Goal: Task Accomplishment & Management: Manage account settings

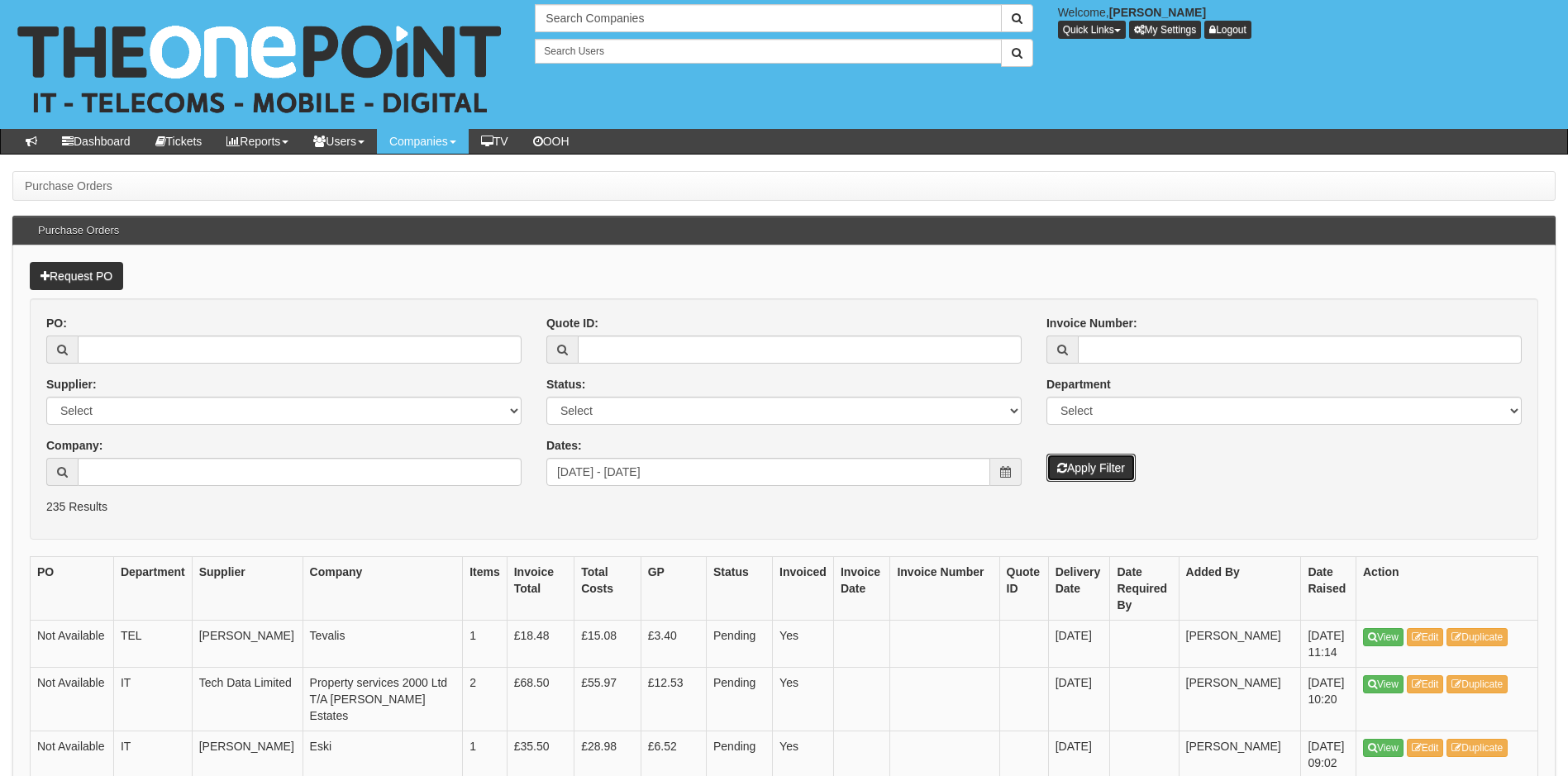
click at [1107, 471] on button "Apply Filter" at bounding box center [1091, 467] width 90 height 28
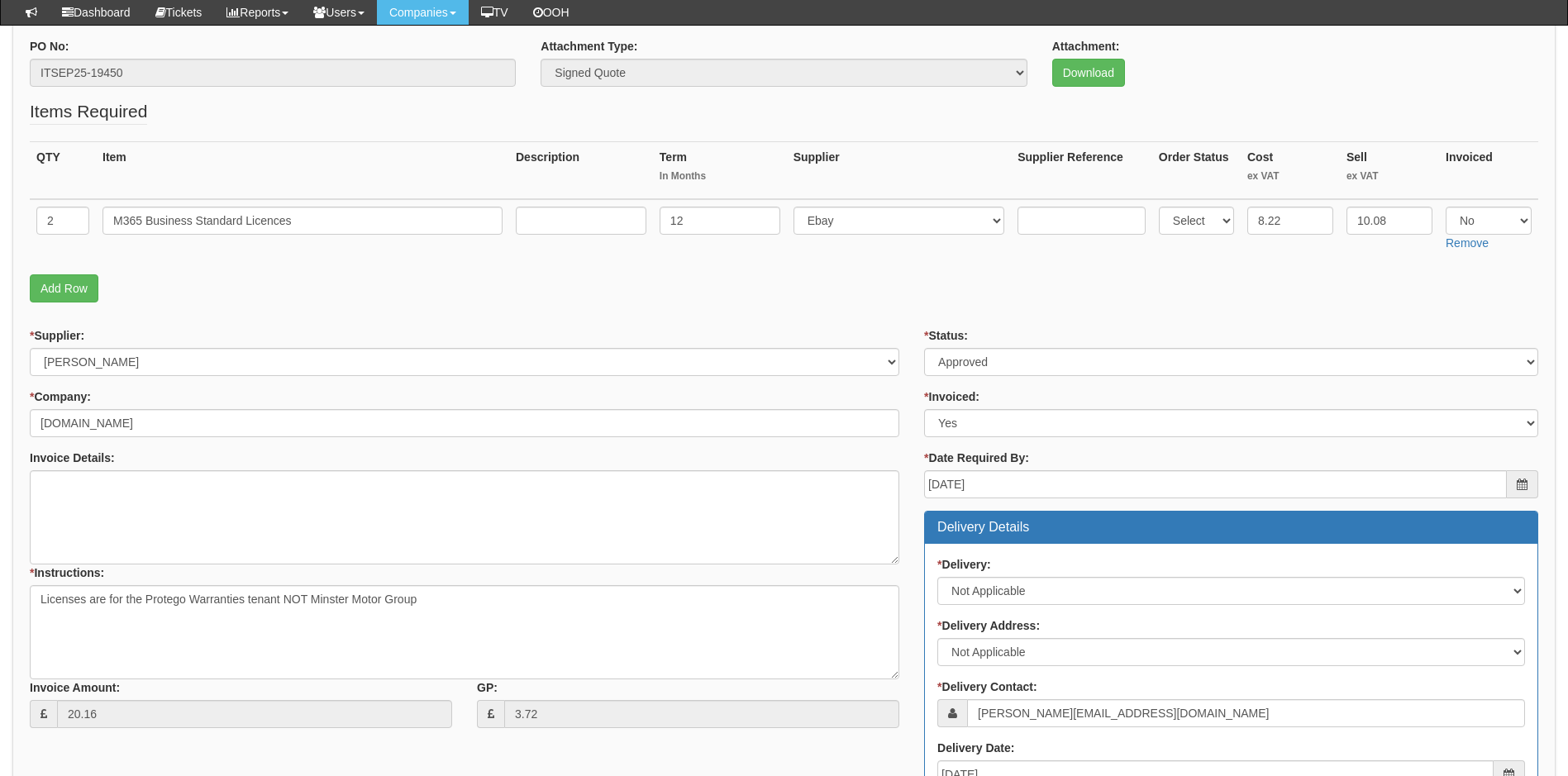
scroll to position [23, 0]
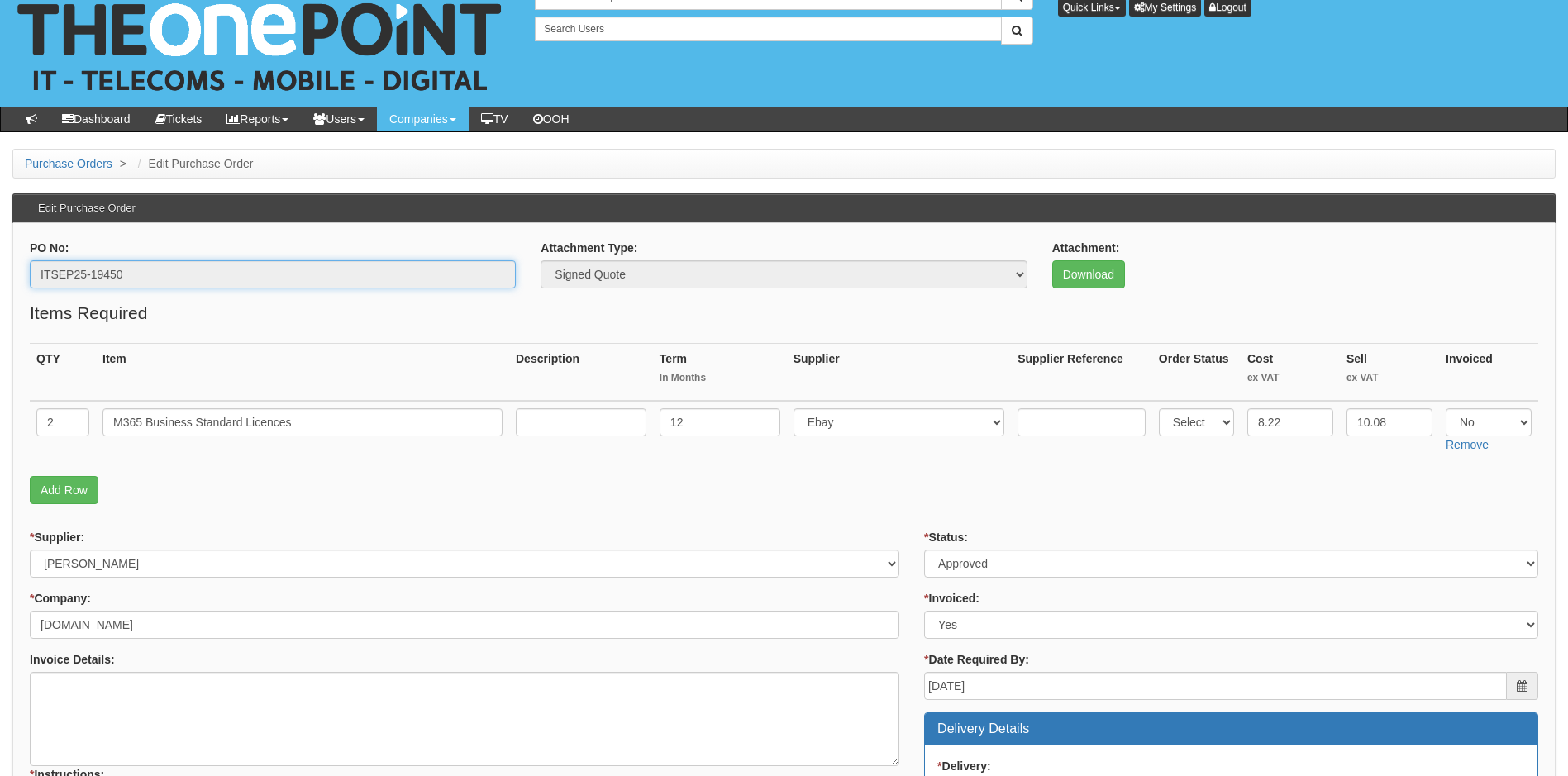
drag, startPoint x: 50, startPoint y: 278, endPoint x: 5, endPoint y: 283, distance: 45.3
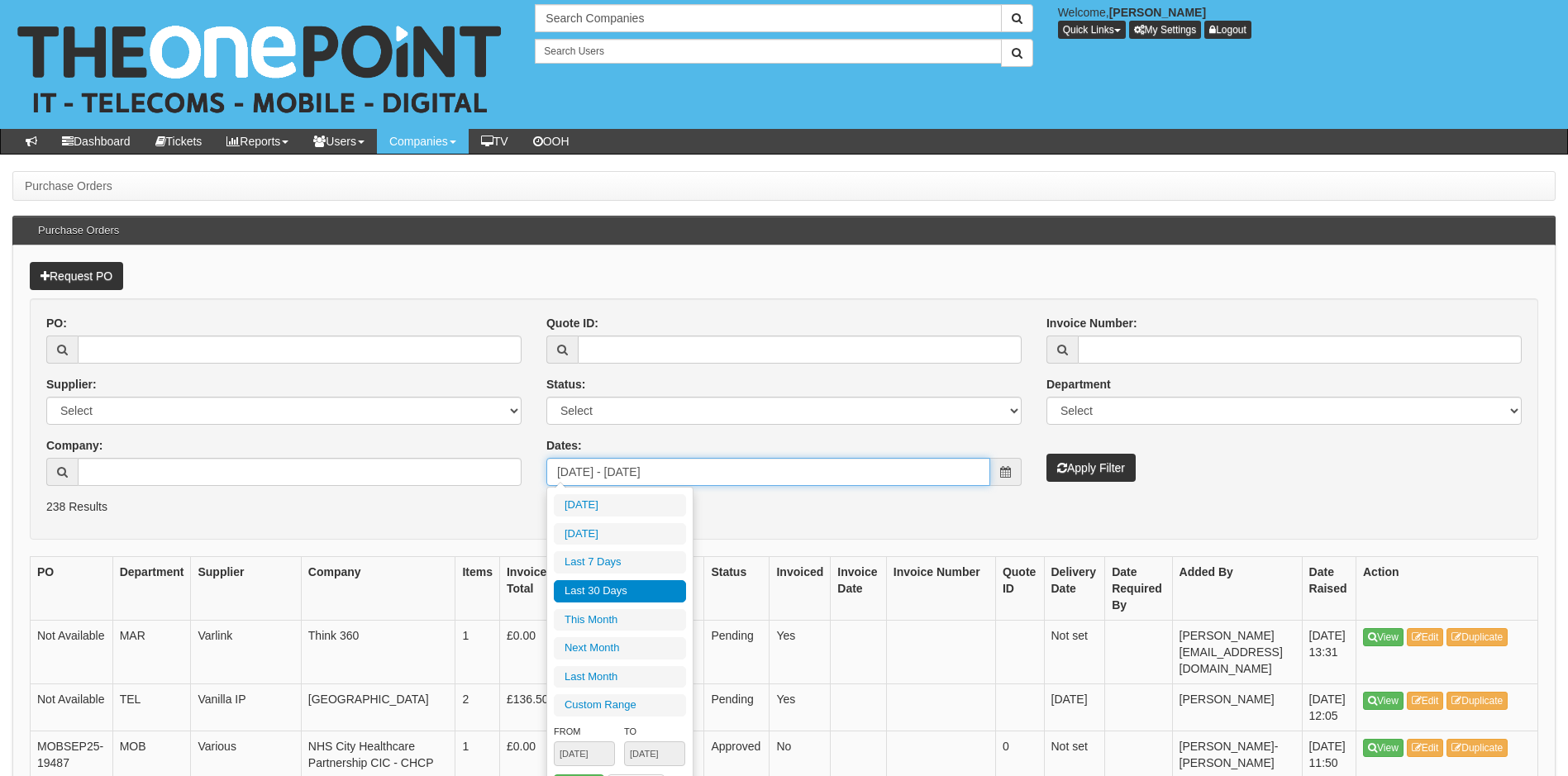
drag, startPoint x: 621, startPoint y: 467, endPoint x: 553, endPoint y: 478, distance: 68.9
click at [553, 478] on input "[DATE] - [DATE]" at bounding box center [768, 471] width 444 height 28
type input "2025-09-08"
type input "2025-09-03"
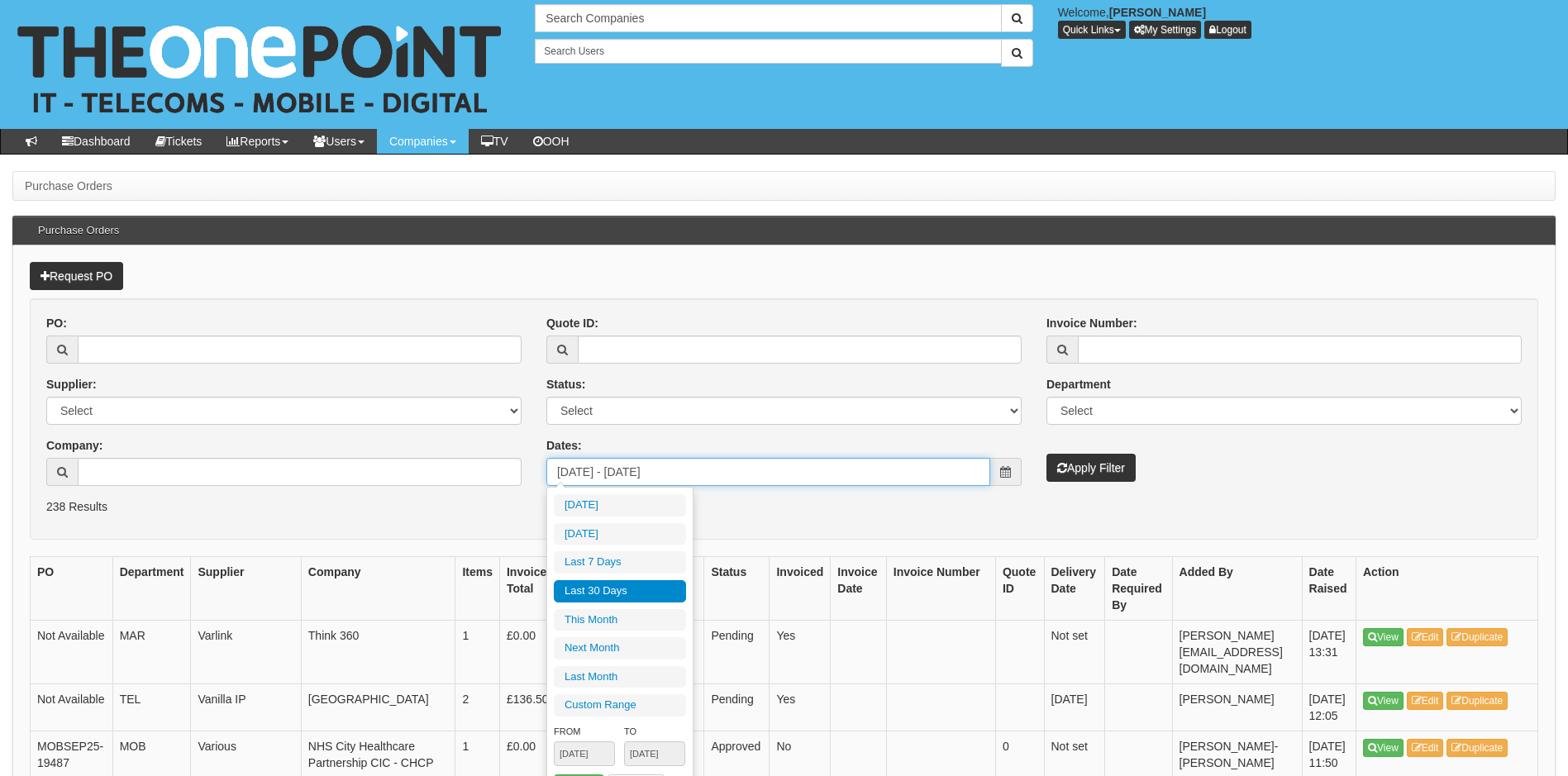
type input "2025-09-09"
type input "2025-09-01"
type input "2025-09-30"
click at [608, 618] on li "This Month" at bounding box center [620, 619] width 132 height 23
type input "2025-09-01 - 2025-09-30"
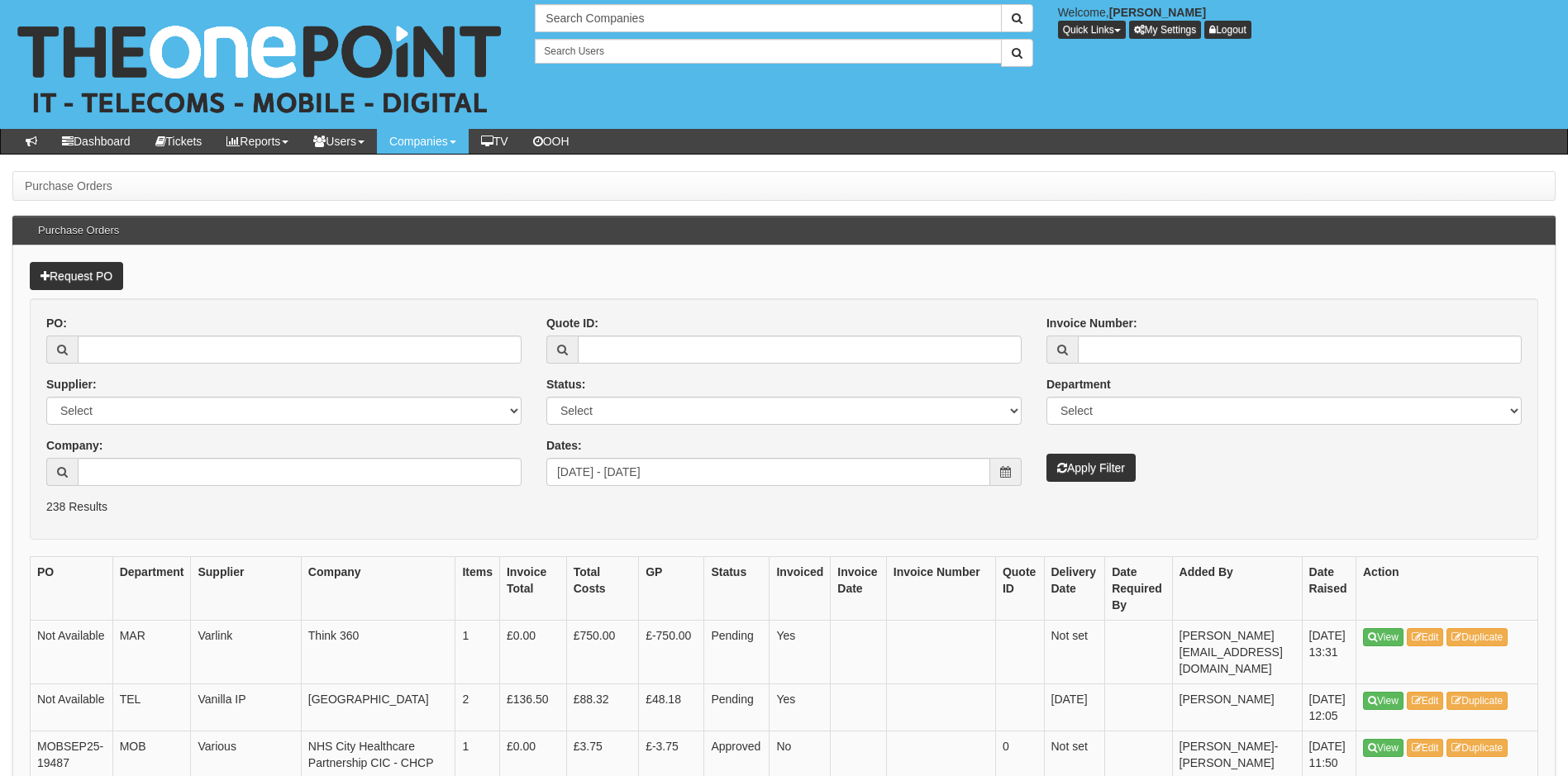
click at [998, 475] on span at bounding box center [1005, 471] width 32 height 28
click at [806, 472] on input "2025-09-01 - 2025-09-30" at bounding box center [768, 471] width 444 height 28
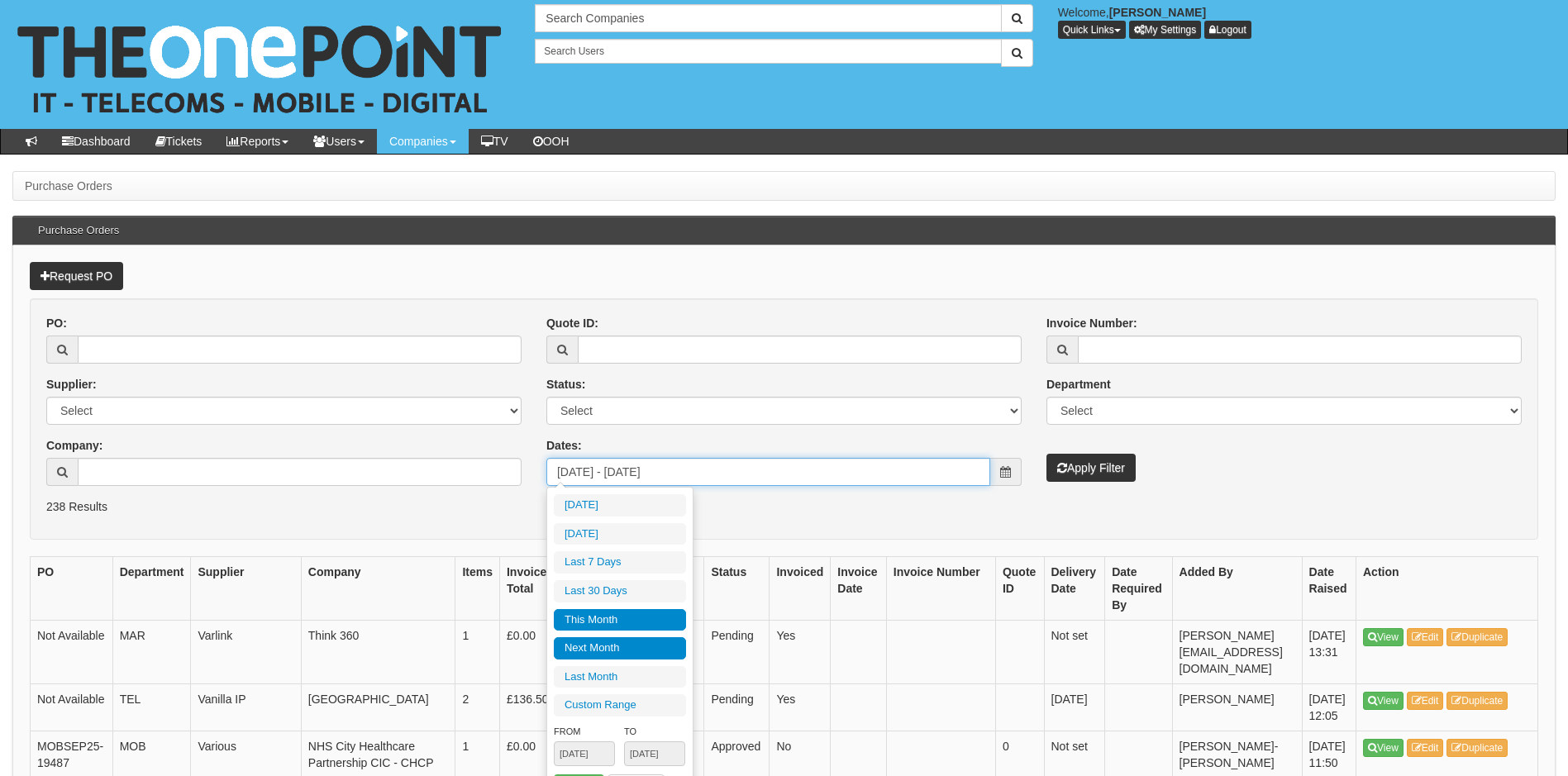
type input "2025-10-01"
type input "2025-10-31"
type input "2025-09-01"
type input "2025-09-30"
type input "2025-08-01"
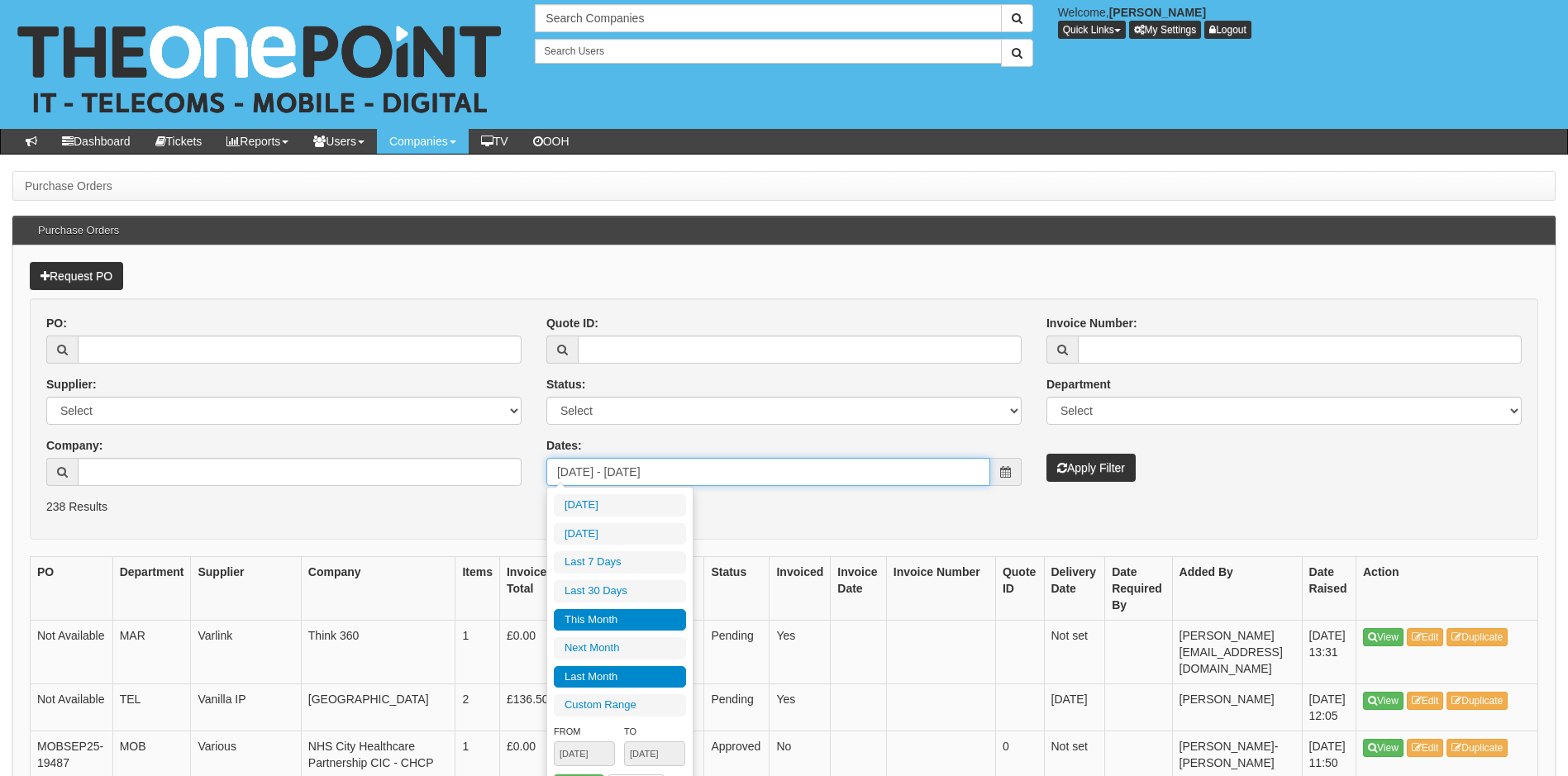
type input "2025-08-31"
click at [640, 666] on li "Last Month" at bounding box center [620, 676] width 132 height 23
type input "2025-08-01 - 2025-08-31"
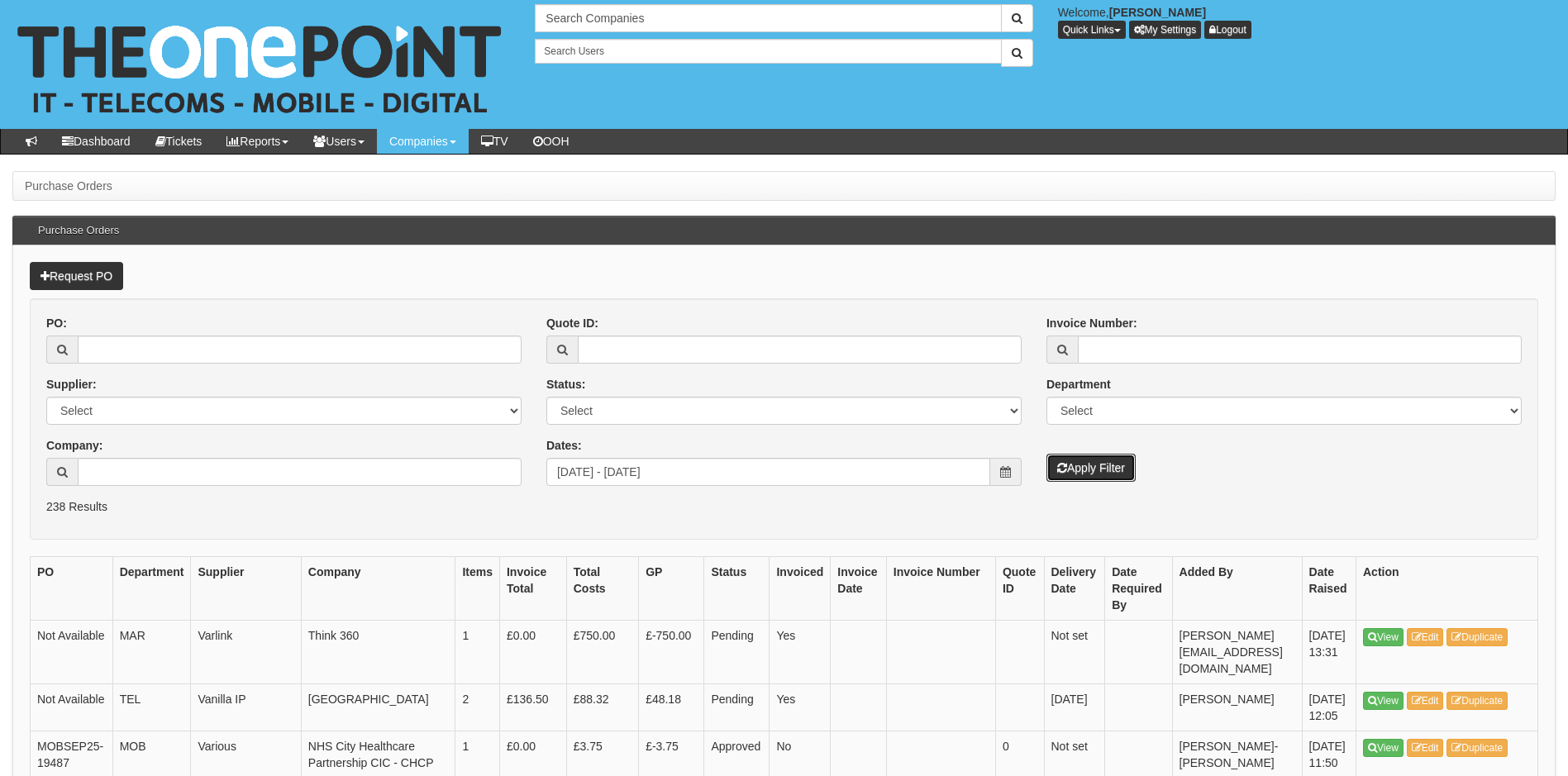
click at [1080, 460] on button "Apply Filter" at bounding box center [1091, 467] width 90 height 28
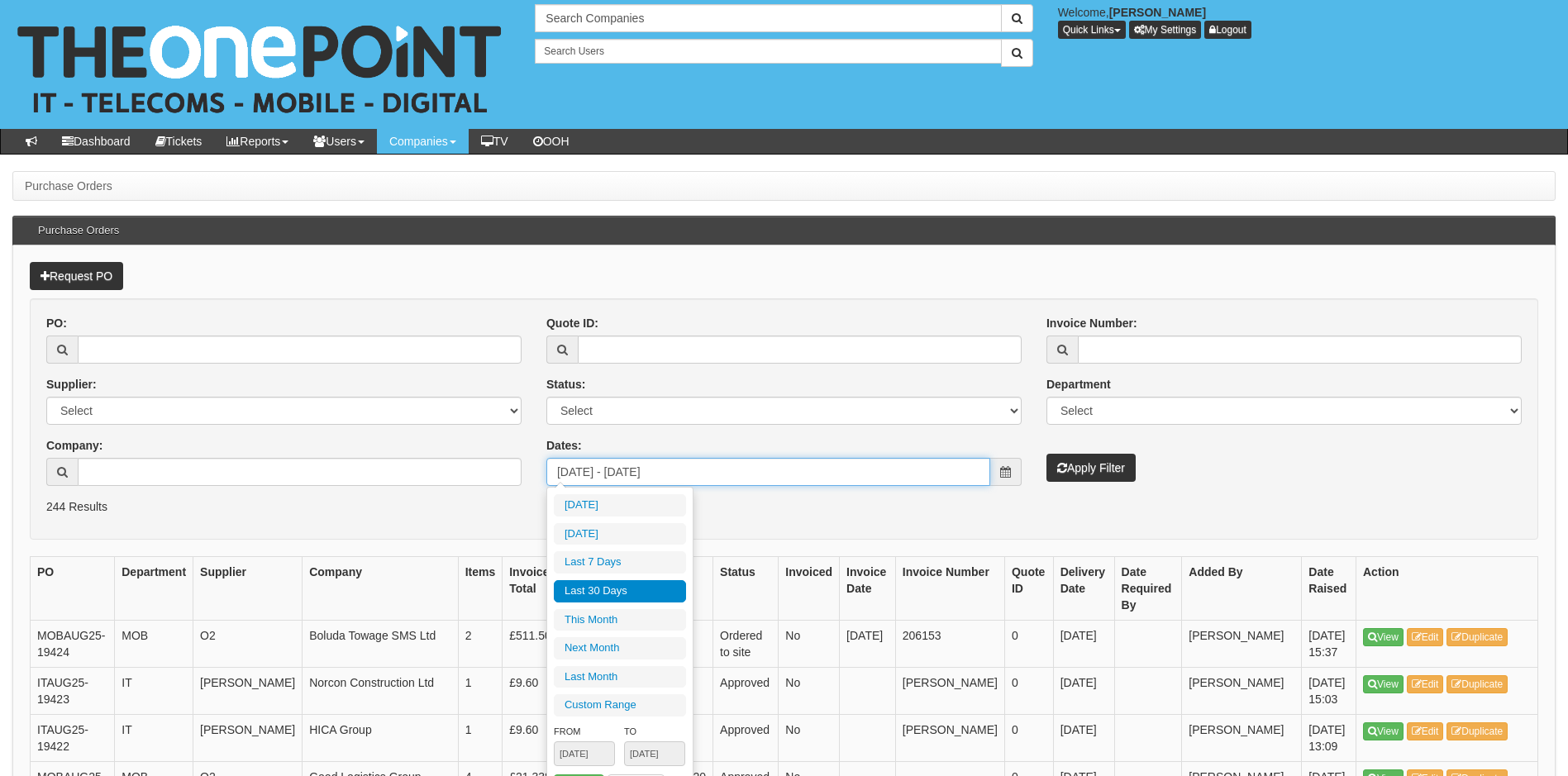
drag, startPoint x: 755, startPoint y: 470, endPoint x: 428, endPoint y: 510, distance: 329.4
click at [428, 510] on form "PO: Supplier: Select 123 REG.co.uk 1Password 3 4Gon AA Jones Electric Ltd Abzor…" at bounding box center [784, 418] width 1508 height 241
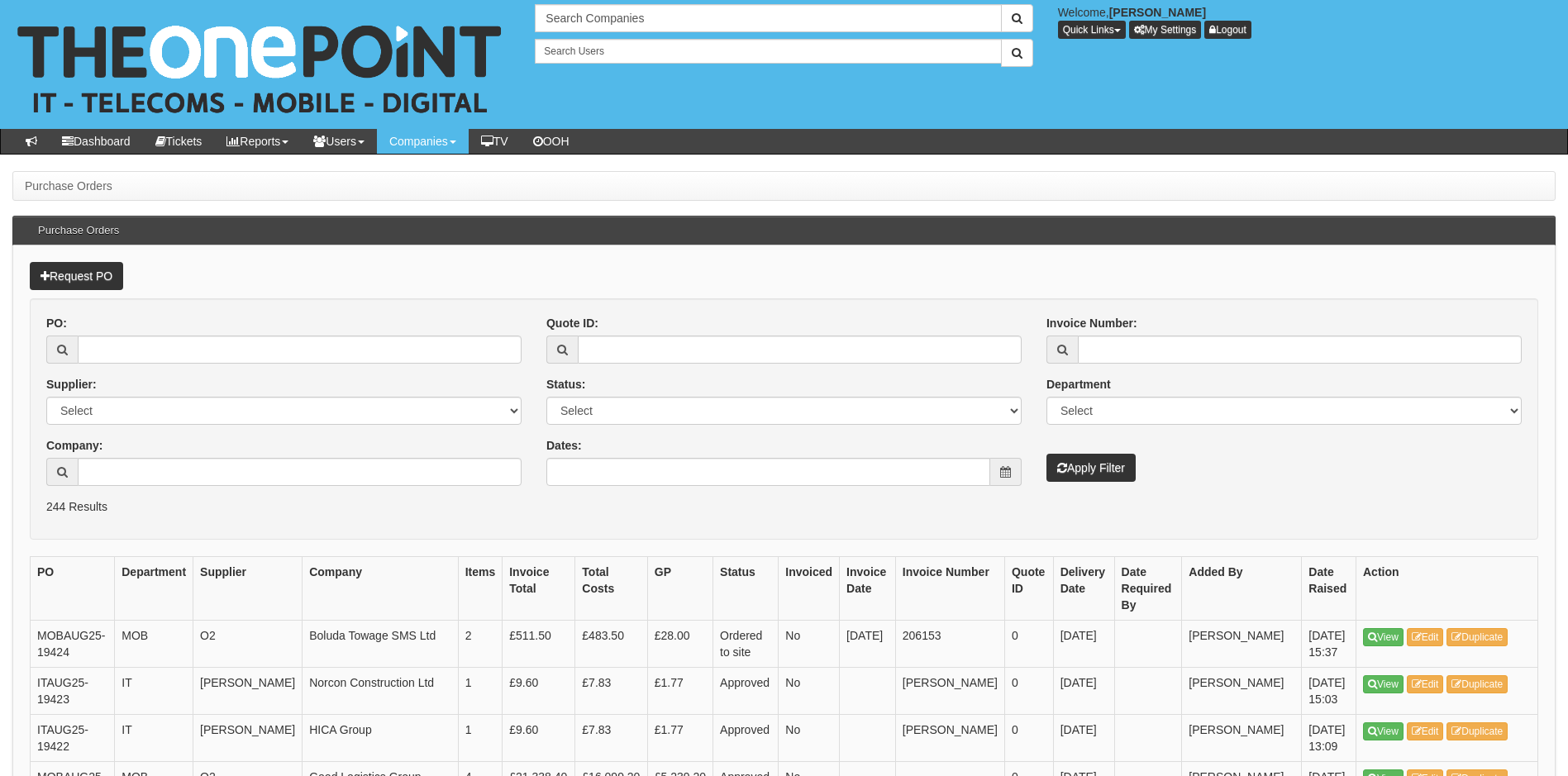
click at [507, 517] on form "PO: Supplier: Select 123 REG.co.uk 1Password 3 4Gon AA Jones Electric Ltd Abzor…" at bounding box center [784, 418] width 1508 height 241
click at [70, 136] on icon at bounding box center [67, 141] width 12 height 12
